Goal: Find specific page/section: Find specific page/section

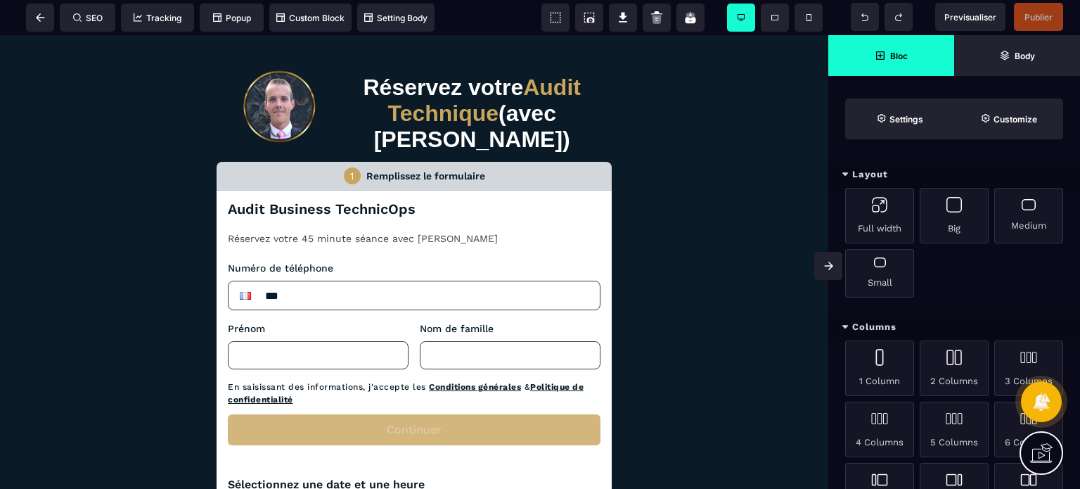
click at [822, 262] on span at bounding box center [829, 266] width 28 height 28
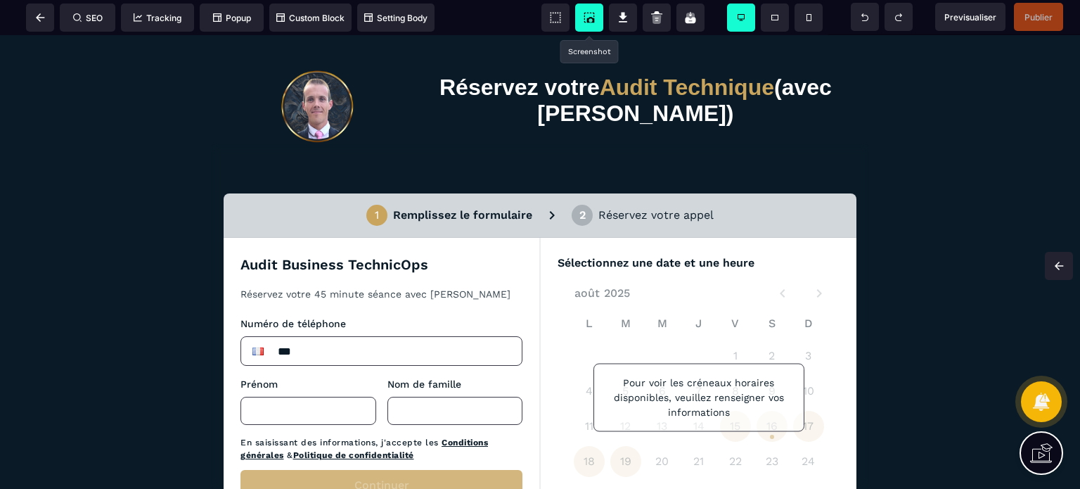
click at [582, 19] on icon at bounding box center [589, 18] width 14 height 14
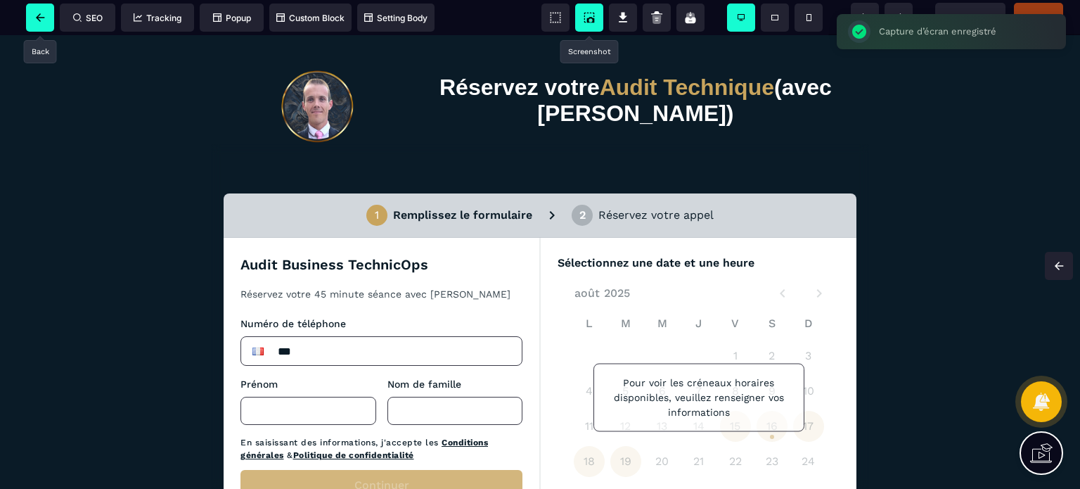
click at [42, 15] on icon at bounding box center [40, 17] width 9 height 8
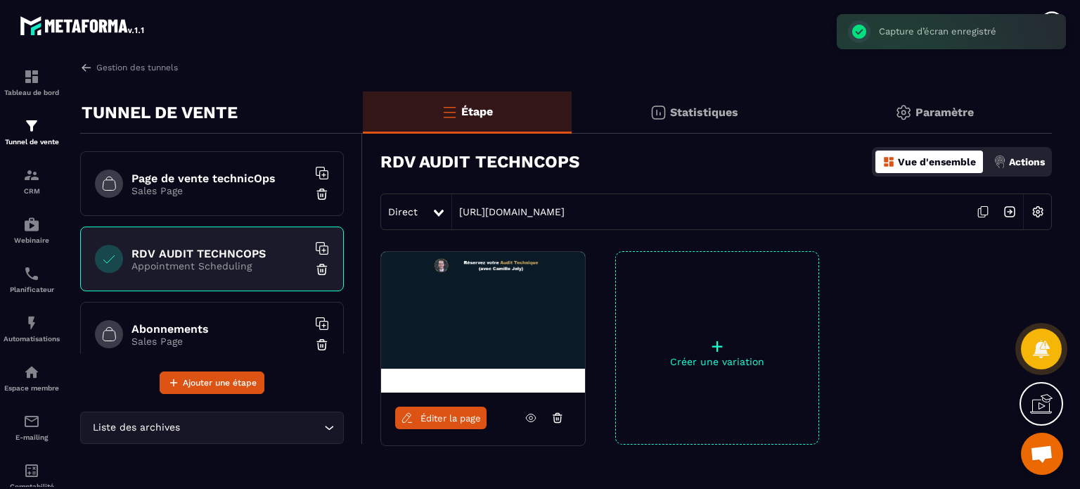
click at [236, 318] on div "Abonnements Sales Page" at bounding box center [212, 334] width 264 height 65
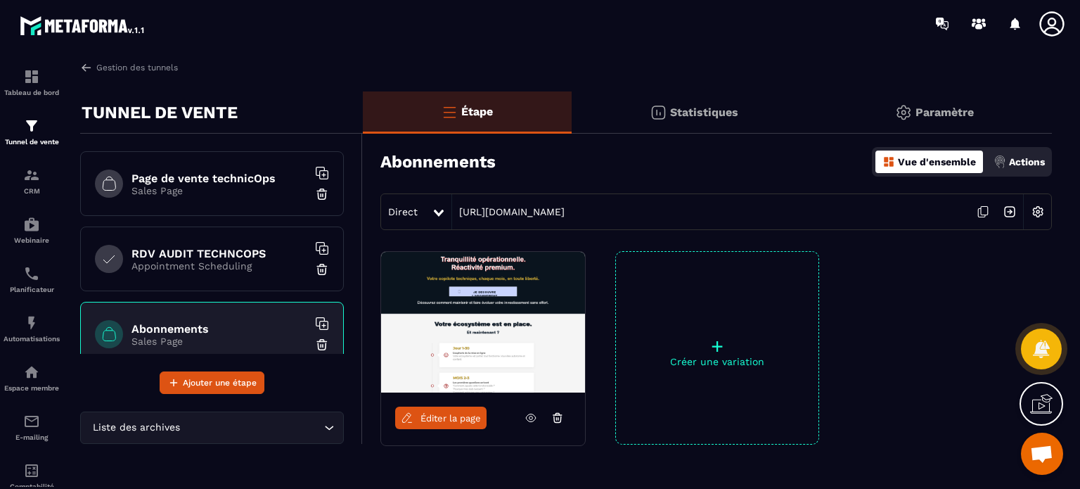
click at [168, 324] on h6 "Abonnements" at bounding box center [220, 328] width 176 height 13
click at [565, 208] on link "[URL][DOMAIN_NAME]" at bounding box center [508, 211] width 113 height 11
